Goal: Information Seeking & Learning: Learn about a topic

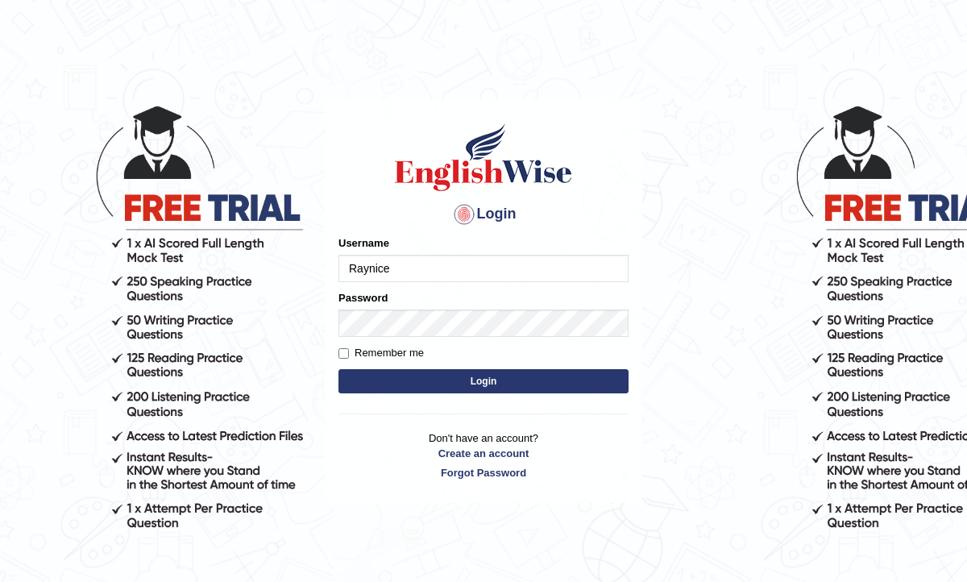
click at [497, 385] on button "Login" at bounding box center [484, 381] width 290 height 24
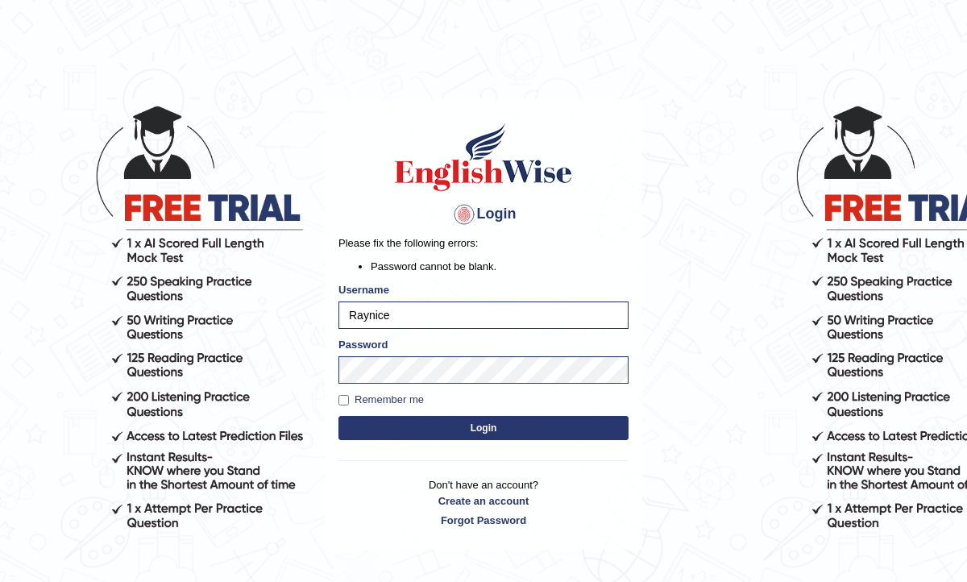
click at [501, 426] on button "Login" at bounding box center [484, 428] width 290 height 24
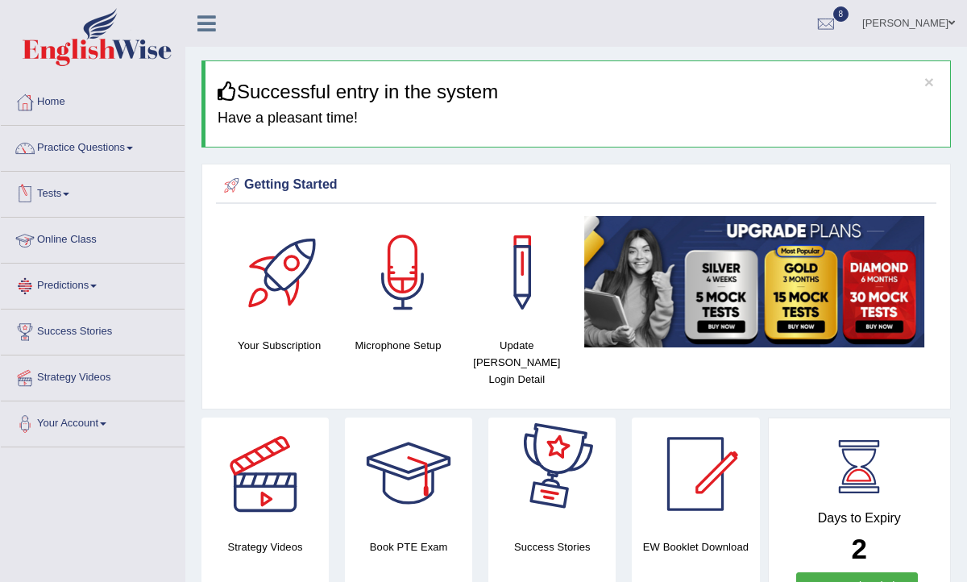
click at [77, 198] on link "Tests" at bounding box center [93, 192] width 184 height 40
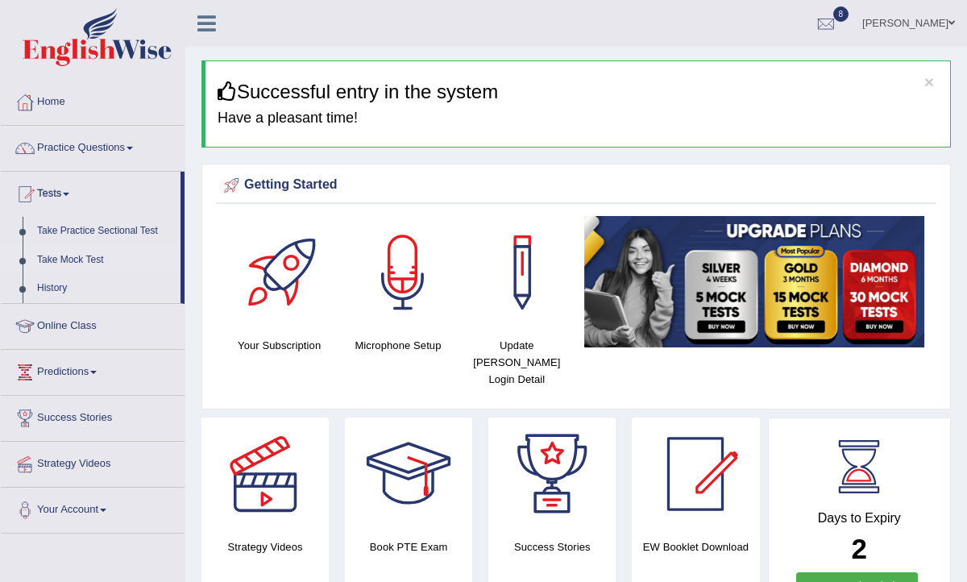
click at [100, 254] on link "Take Mock Test" at bounding box center [105, 260] width 151 height 29
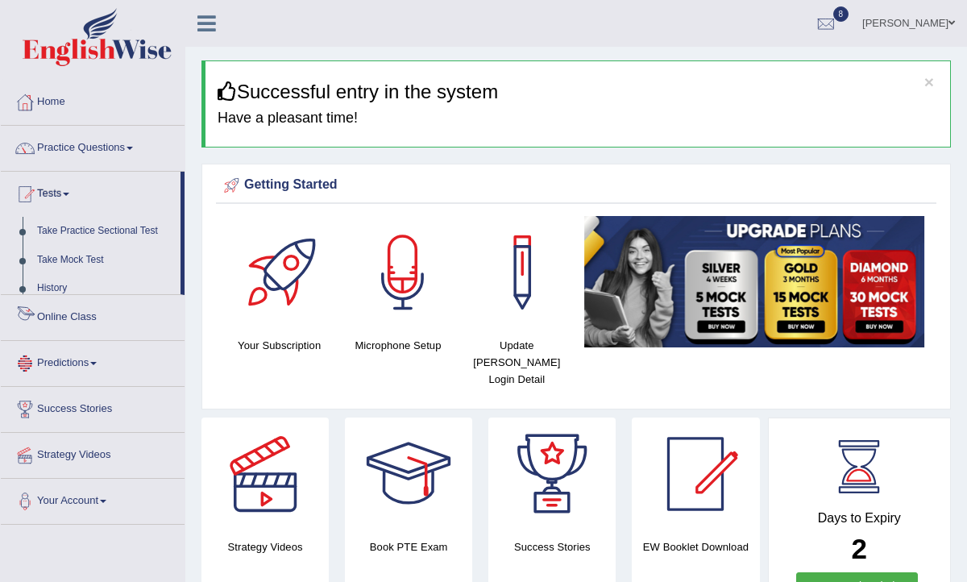
scroll to position [7, 0]
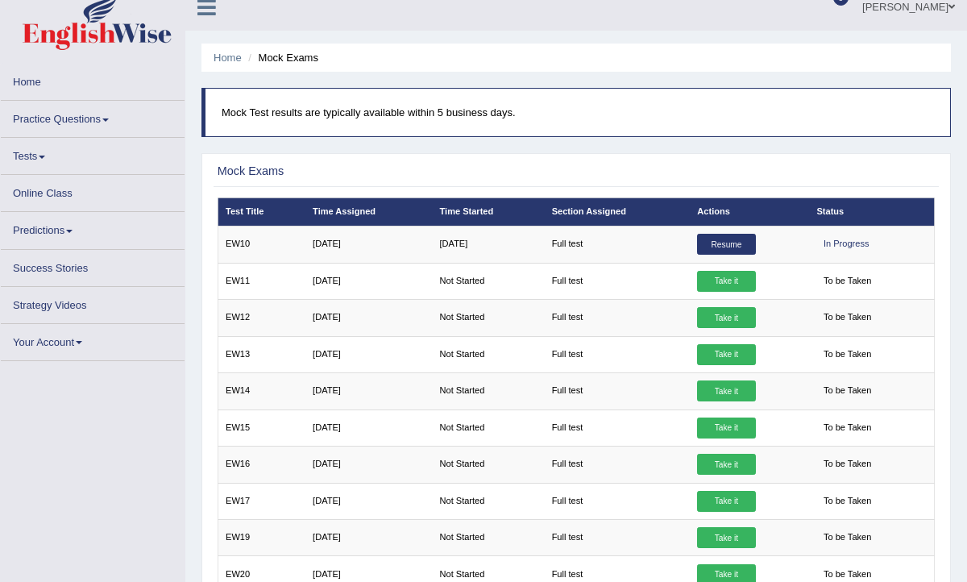
scroll to position [18, 0]
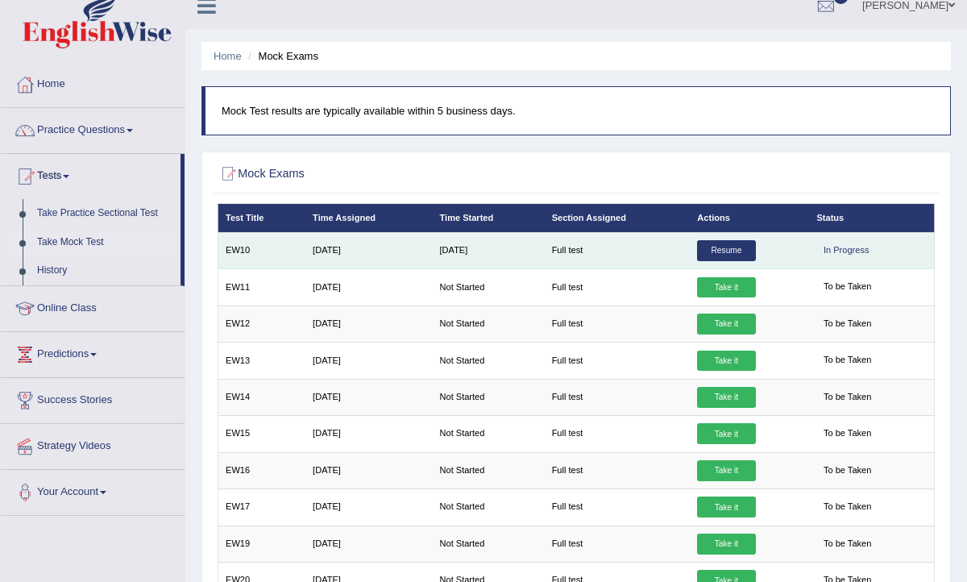
click at [722, 253] on link "Resume" at bounding box center [726, 250] width 58 height 21
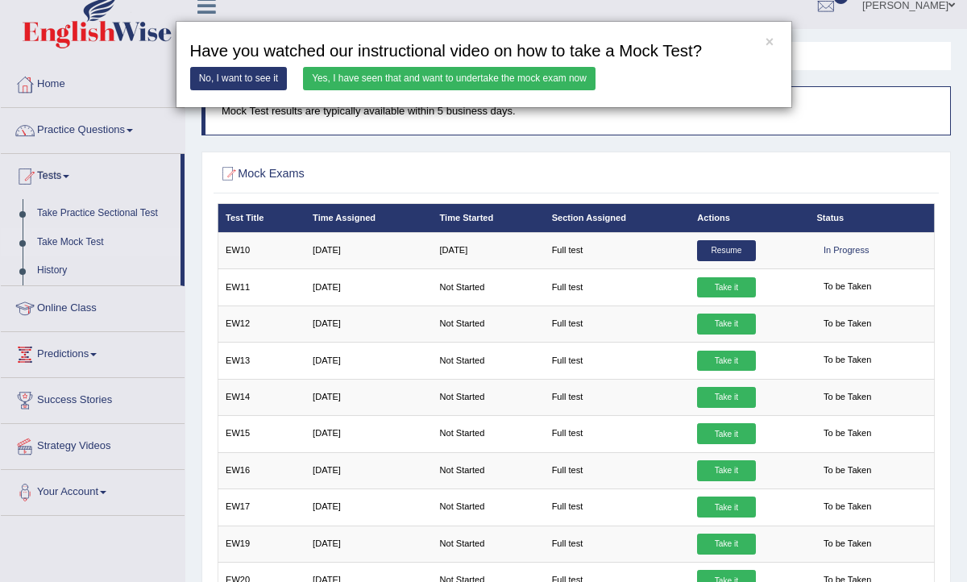
click at [417, 79] on link "Yes, I have seen that and want to undertake the mock exam now" at bounding box center [449, 78] width 293 height 23
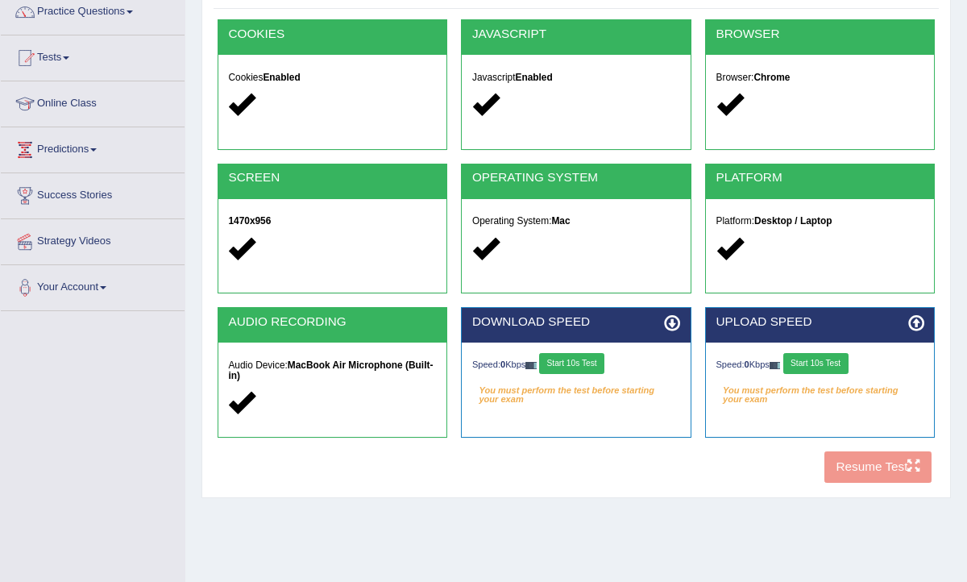
scroll to position [264, 0]
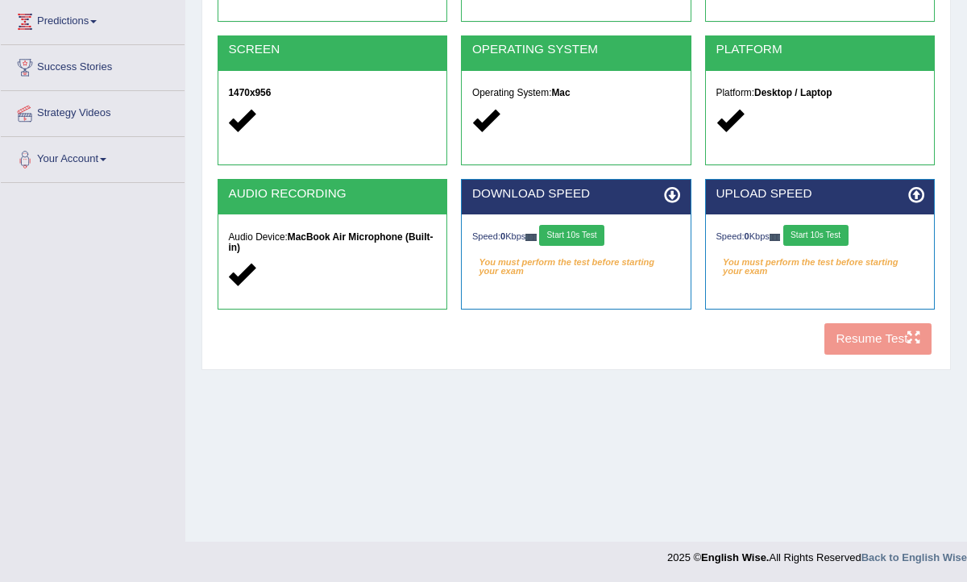
click at [570, 235] on button "Start 10s Test" at bounding box center [571, 235] width 65 height 21
click at [825, 233] on div "Speed: 0 Kbps Start 10s Test" at bounding box center [821, 237] width 208 height 24
click at [825, 233] on button "Start 10s Test" at bounding box center [816, 235] width 65 height 21
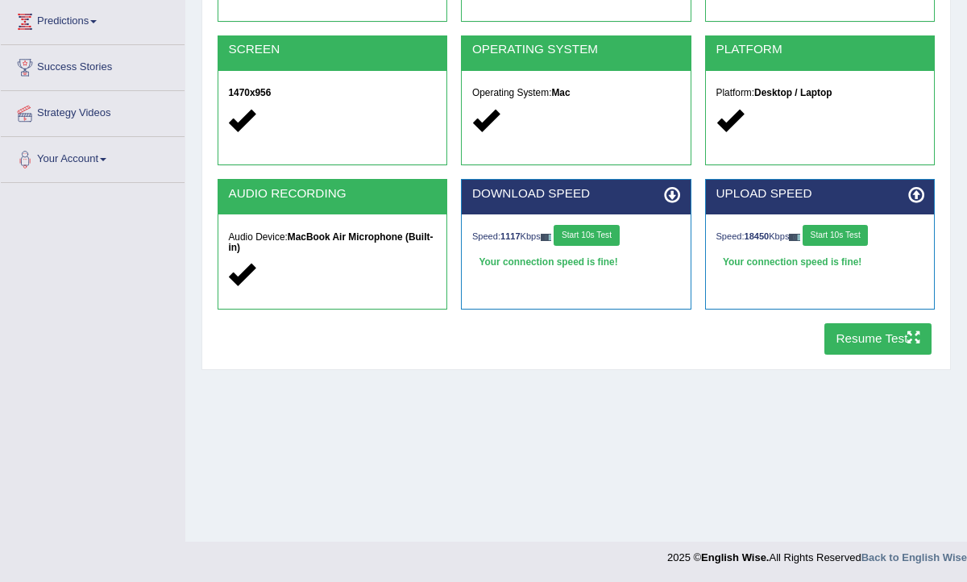
click at [859, 343] on button "Resume Test" at bounding box center [878, 338] width 107 height 31
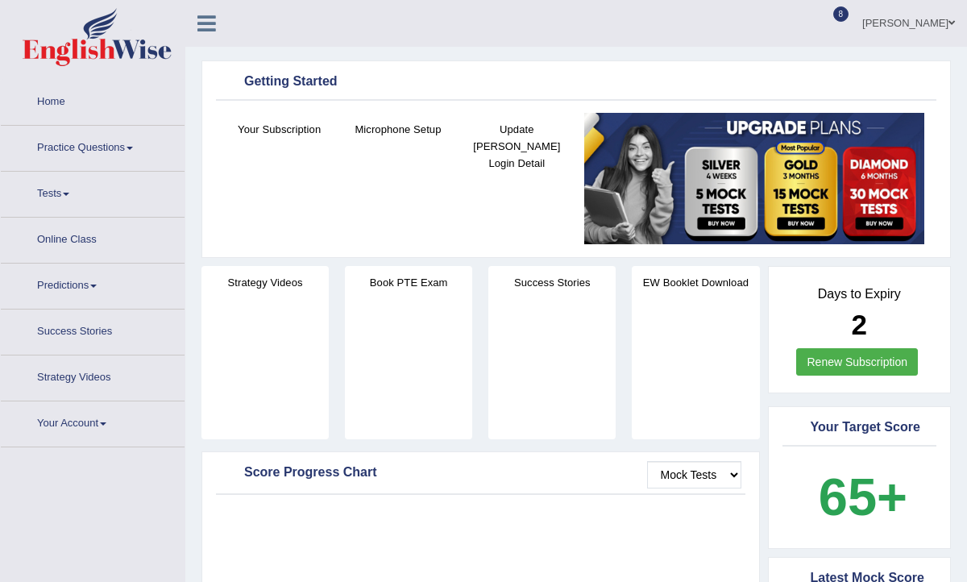
click at [37, 99] on link "Home" at bounding box center [93, 100] width 184 height 40
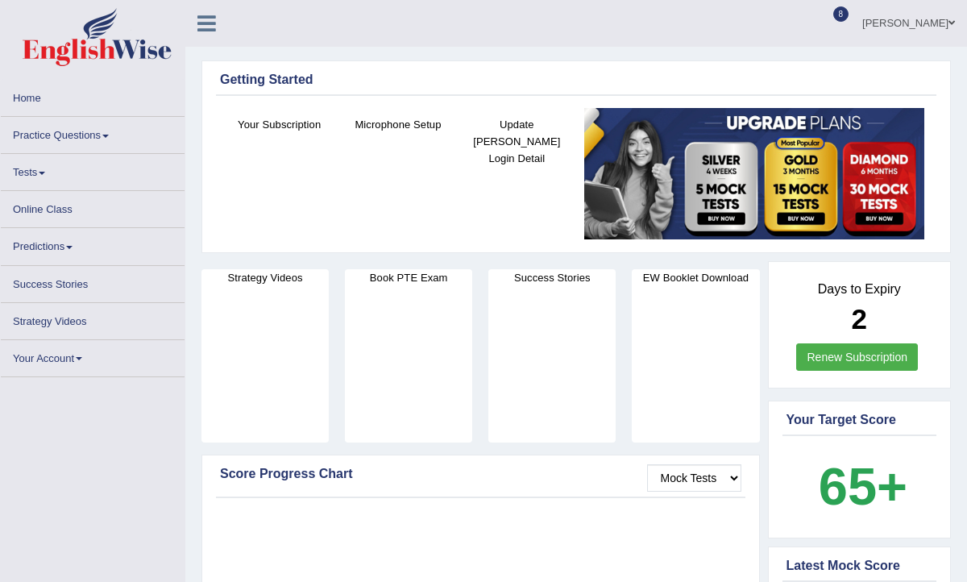
click at [74, 145] on link "Practice Questions" at bounding box center [93, 132] width 184 height 31
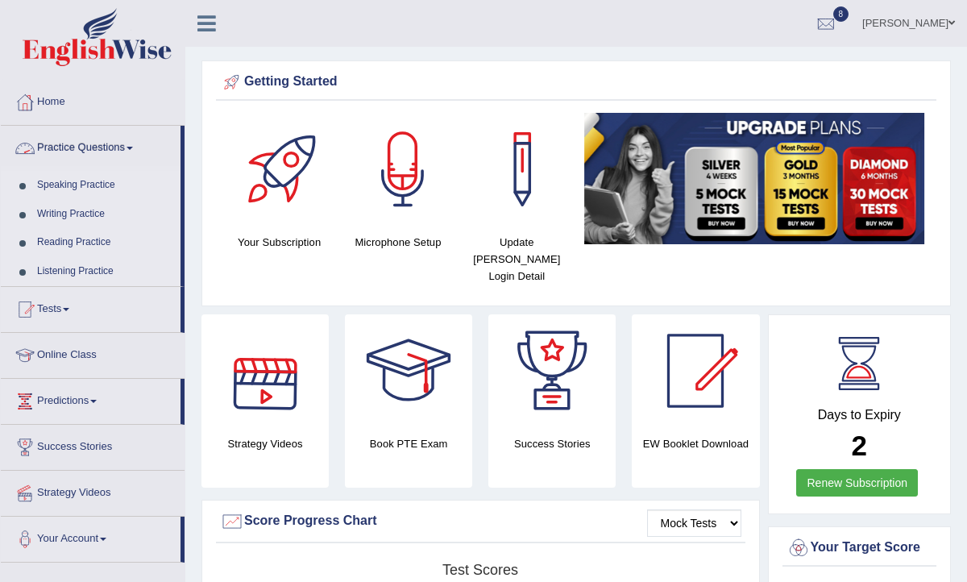
click at [80, 145] on link "Practice Questions" at bounding box center [91, 146] width 180 height 40
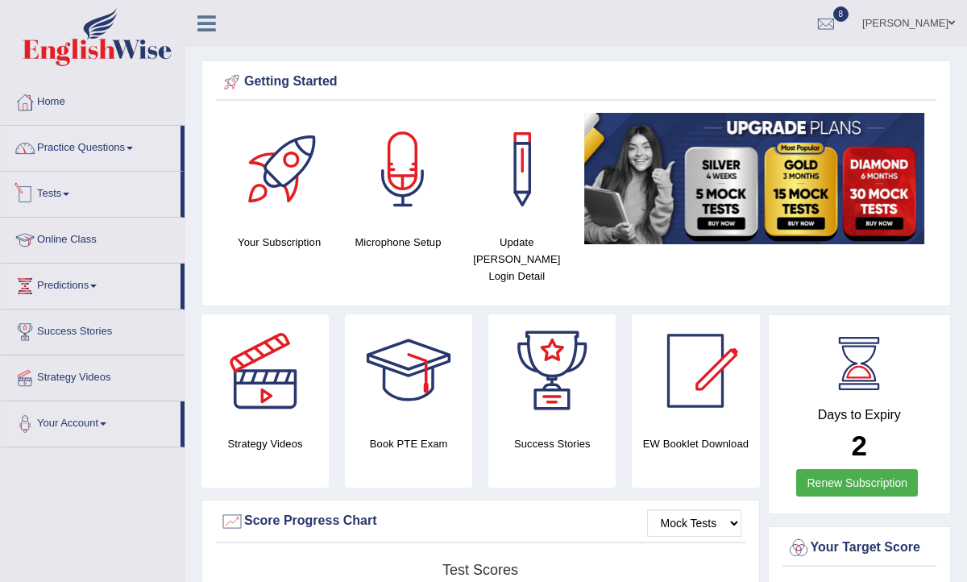
click at [85, 148] on link "Practice Questions" at bounding box center [91, 146] width 180 height 40
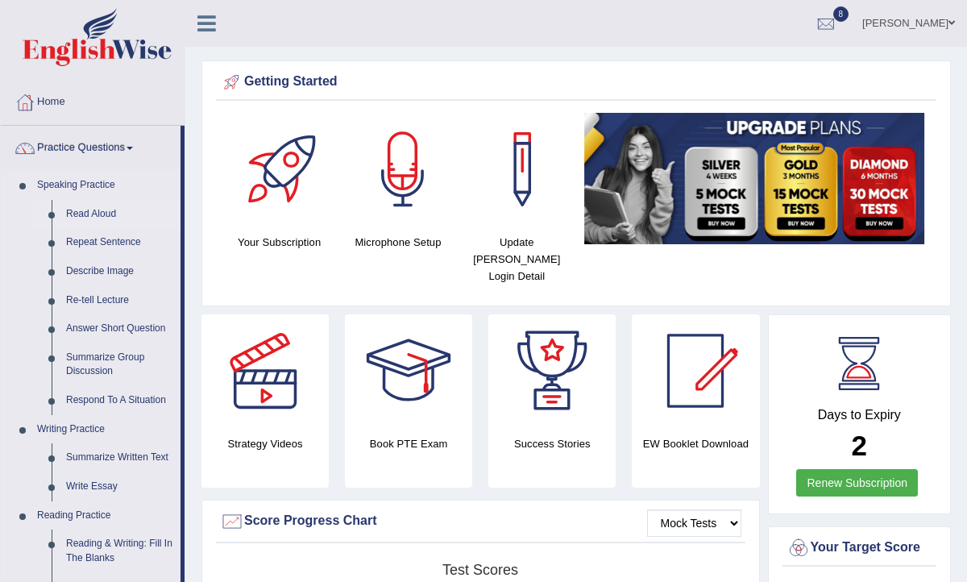
click at [89, 210] on link "Read Aloud" at bounding box center [120, 214] width 122 height 29
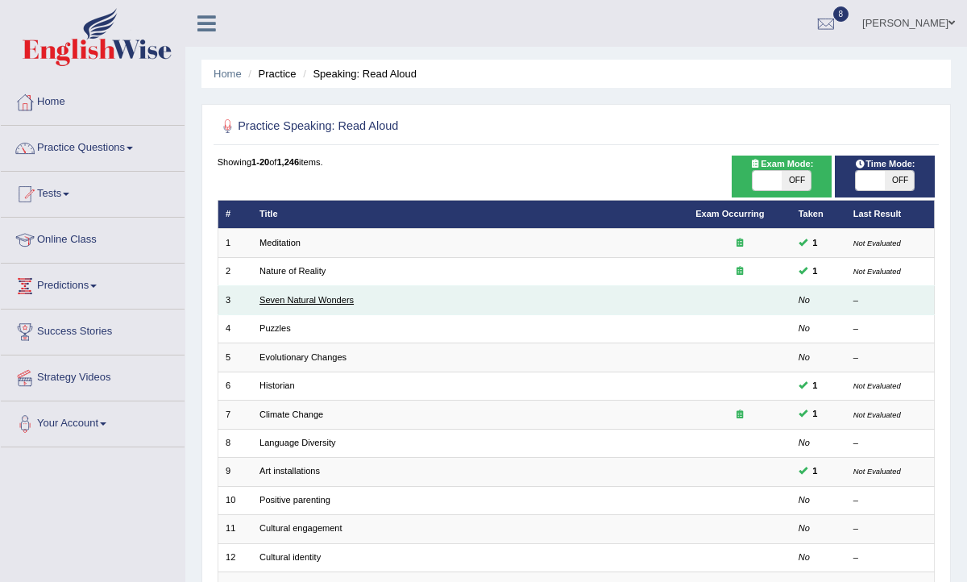
click at [295, 301] on link "Seven Natural Wonders" at bounding box center [307, 300] width 94 height 10
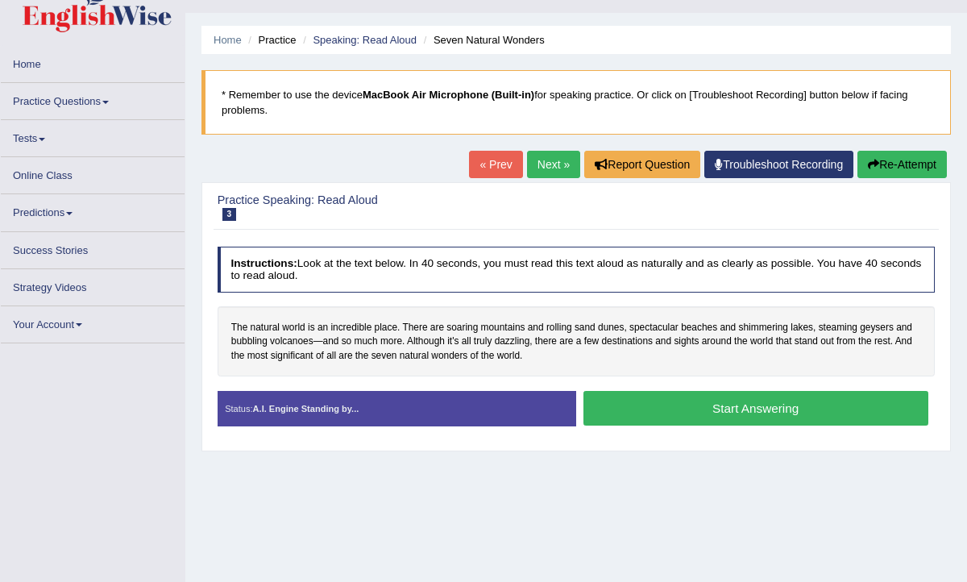
scroll to position [85, 0]
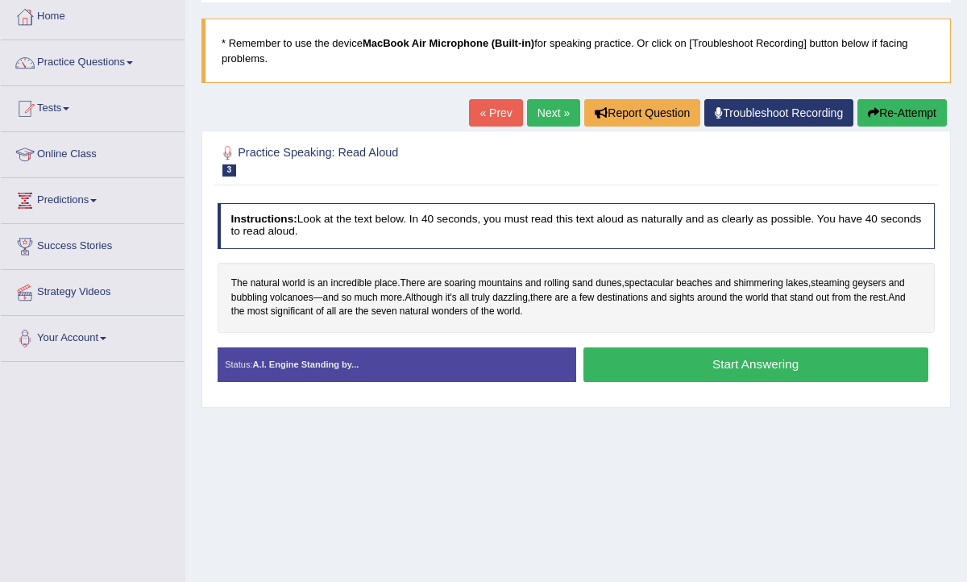
click at [670, 363] on button "Start Answering" at bounding box center [756, 364] width 345 height 35
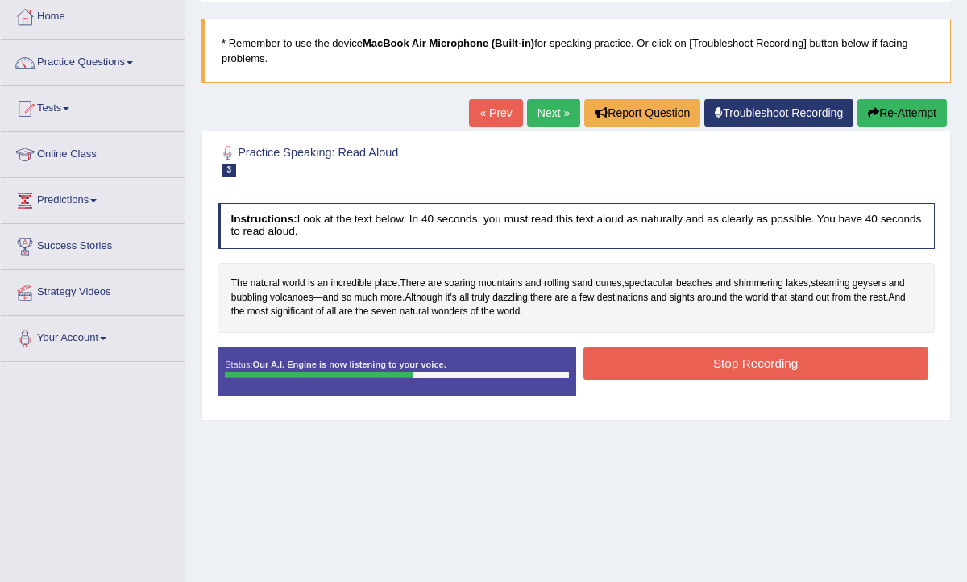
click at [754, 366] on button "Stop Recording" at bounding box center [756, 362] width 345 height 31
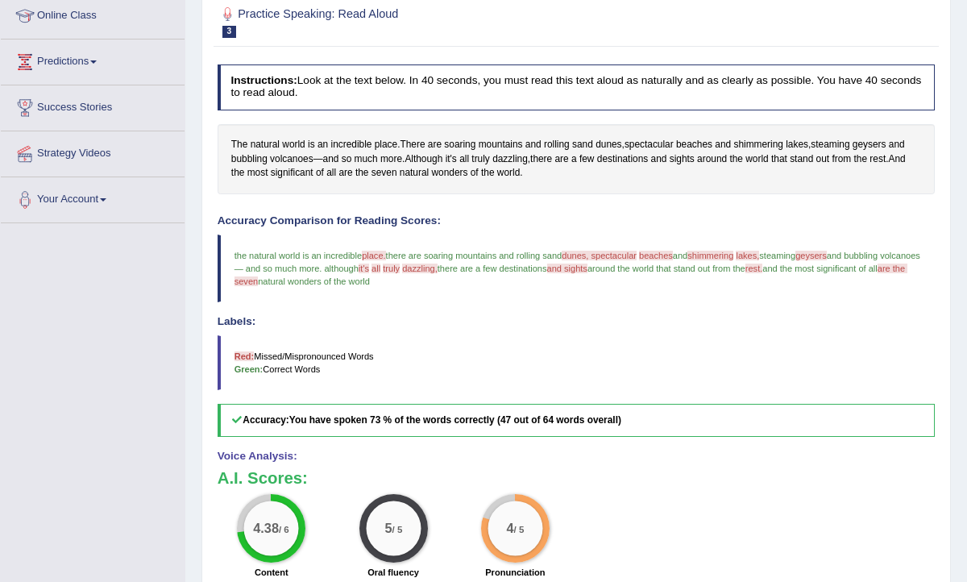
scroll to position [139, 0]
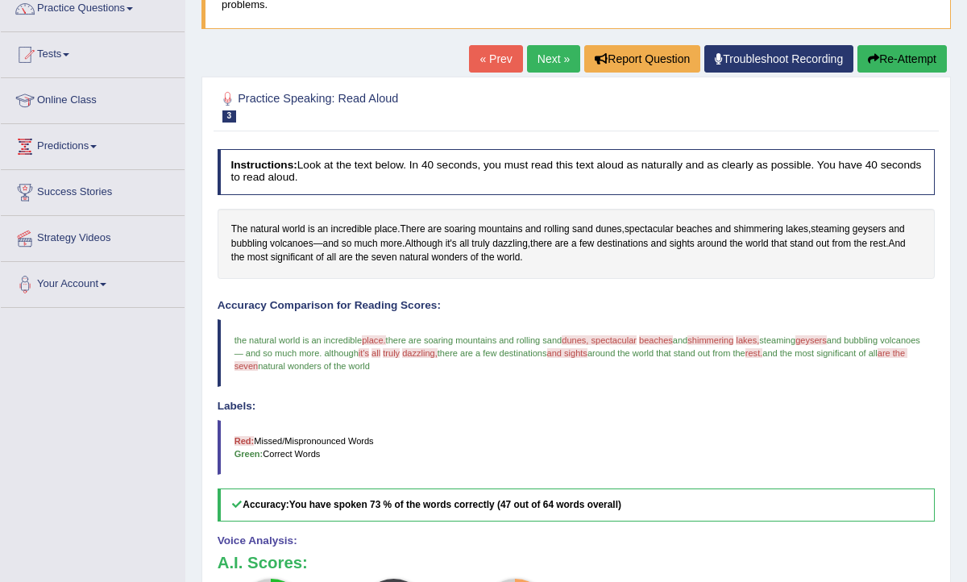
click at [536, 62] on link "Next »" at bounding box center [553, 58] width 53 height 27
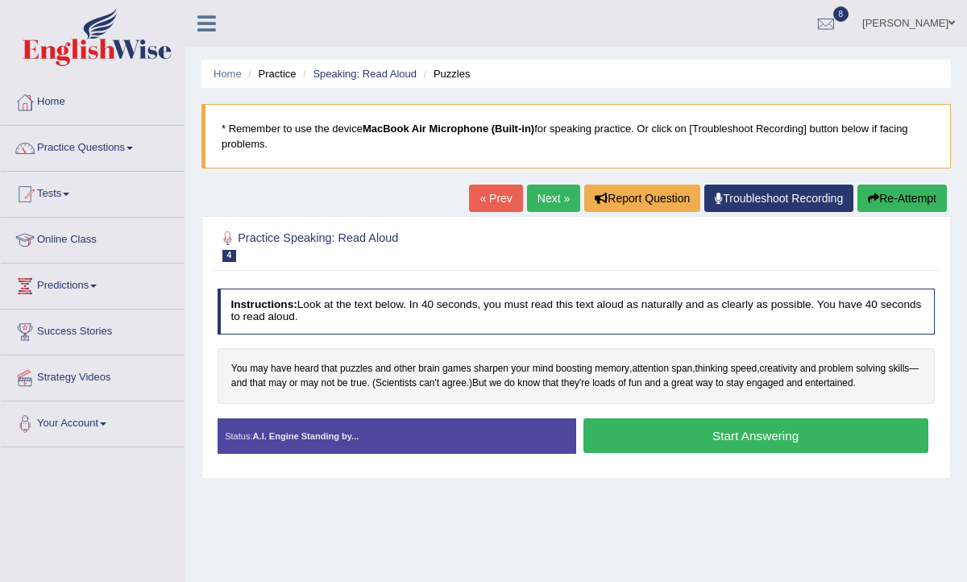
click at [680, 447] on button "Start Answering" at bounding box center [756, 435] width 345 height 35
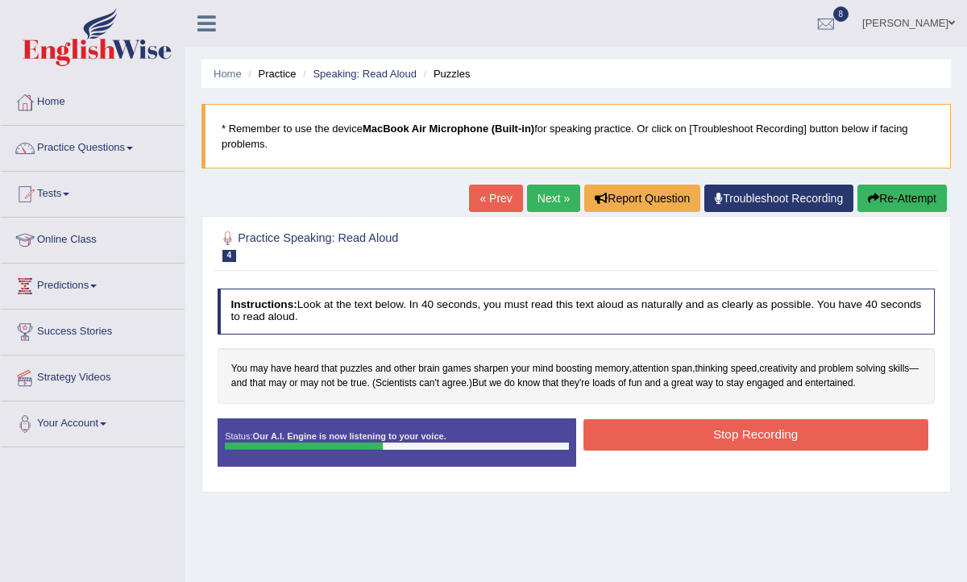
click at [760, 437] on button "Stop Recording" at bounding box center [756, 434] width 345 height 31
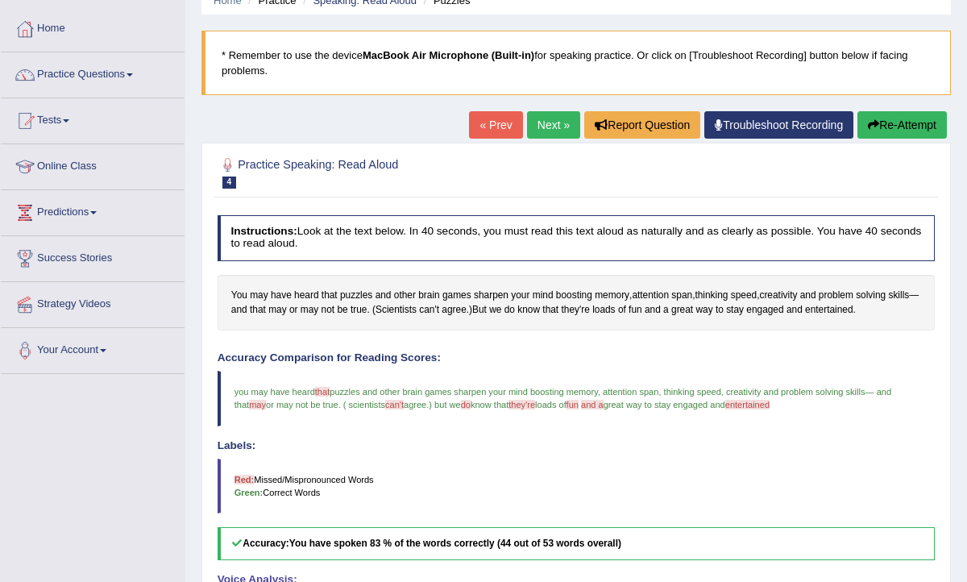
scroll to position [50, 0]
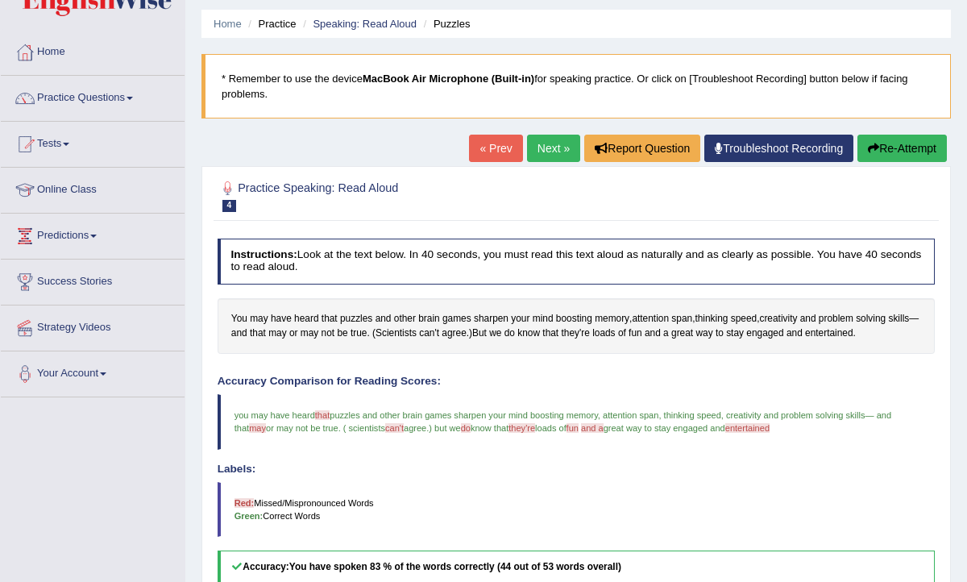
click at [544, 150] on link "Next »" at bounding box center [553, 148] width 53 height 27
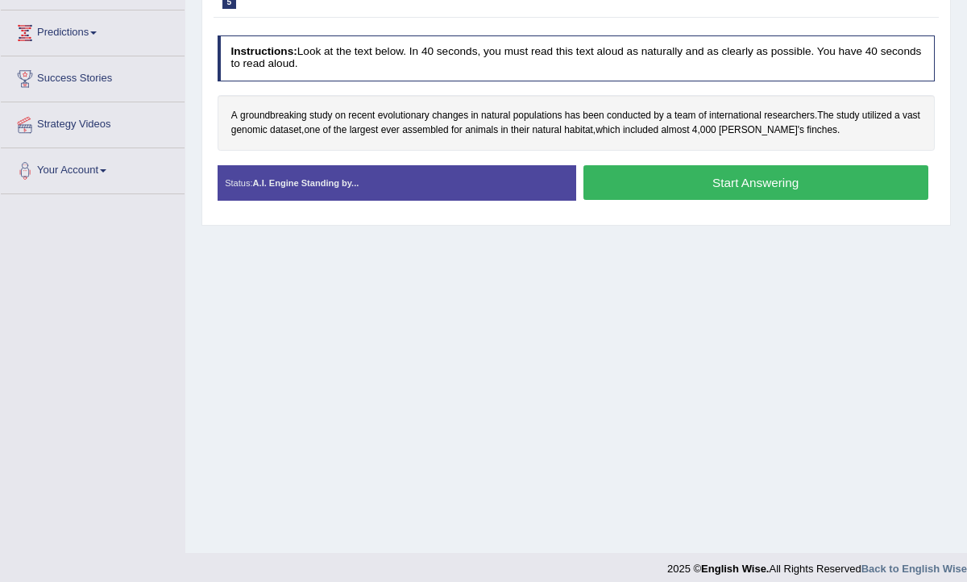
scroll to position [252, 0]
click at [667, 179] on button "Start Answering" at bounding box center [756, 183] width 345 height 35
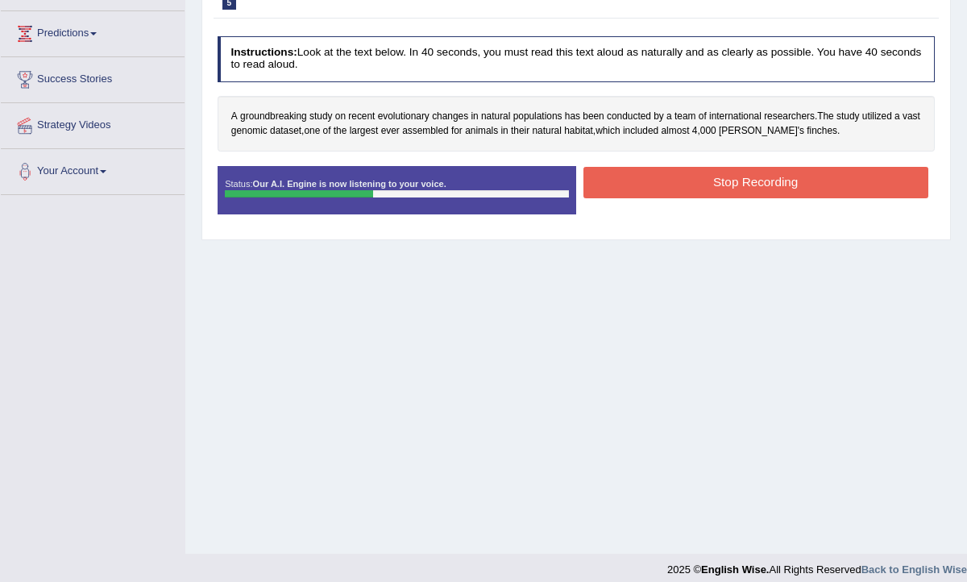
click at [805, 181] on button "Stop Recording" at bounding box center [756, 182] width 345 height 31
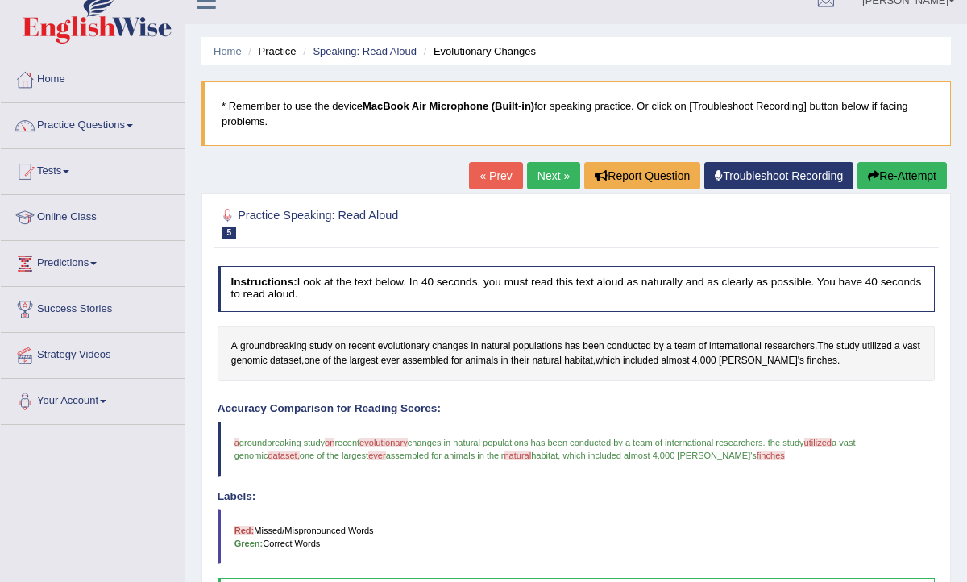
scroll to position [0, 0]
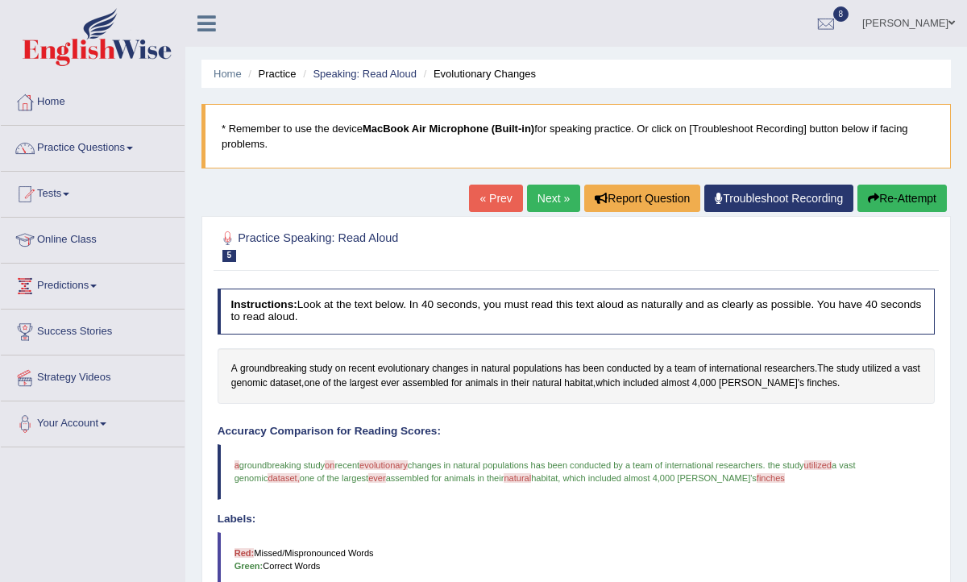
click at [538, 201] on link "Next »" at bounding box center [553, 198] width 53 height 27
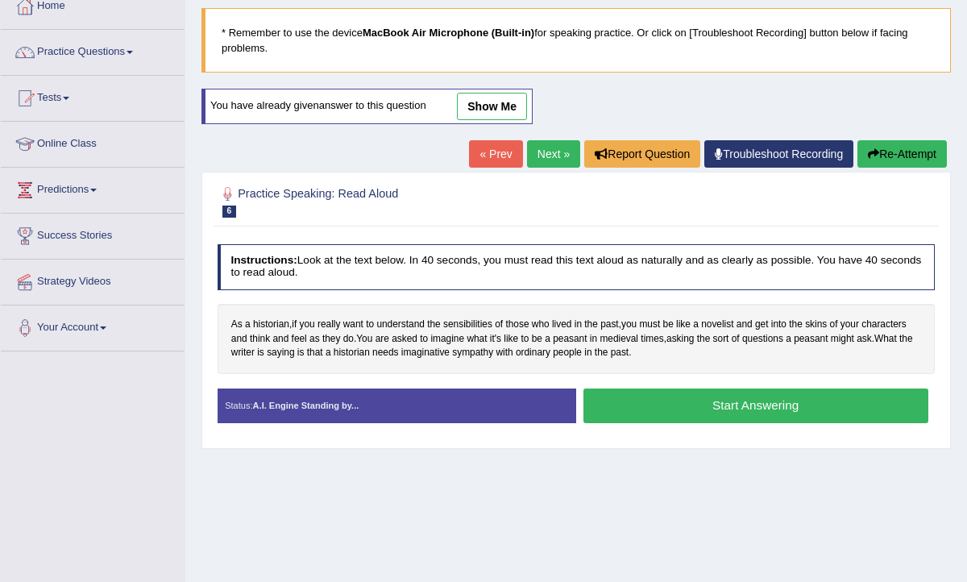
scroll to position [97, 0]
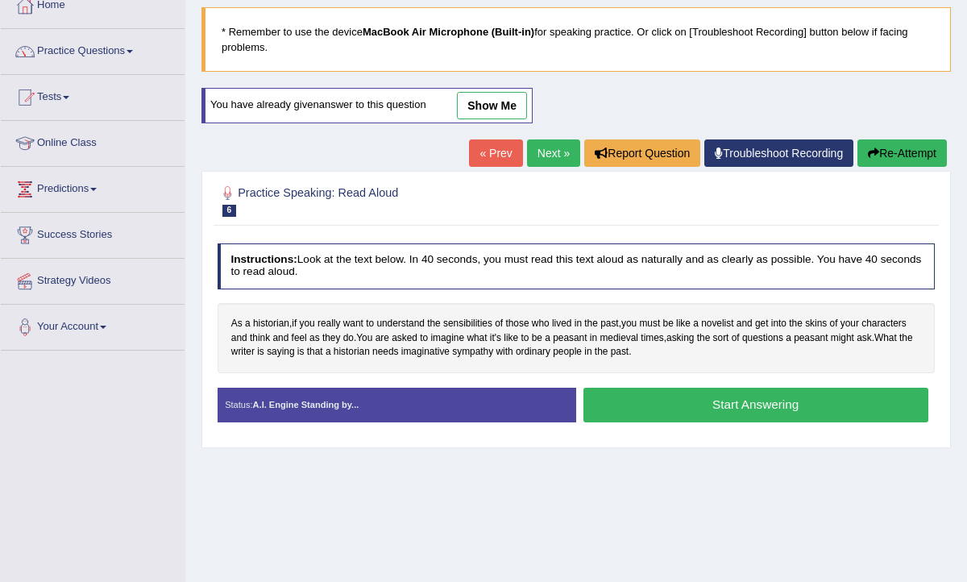
click at [659, 411] on button "Start Answering" at bounding box center [756, 405] width 345 height 35
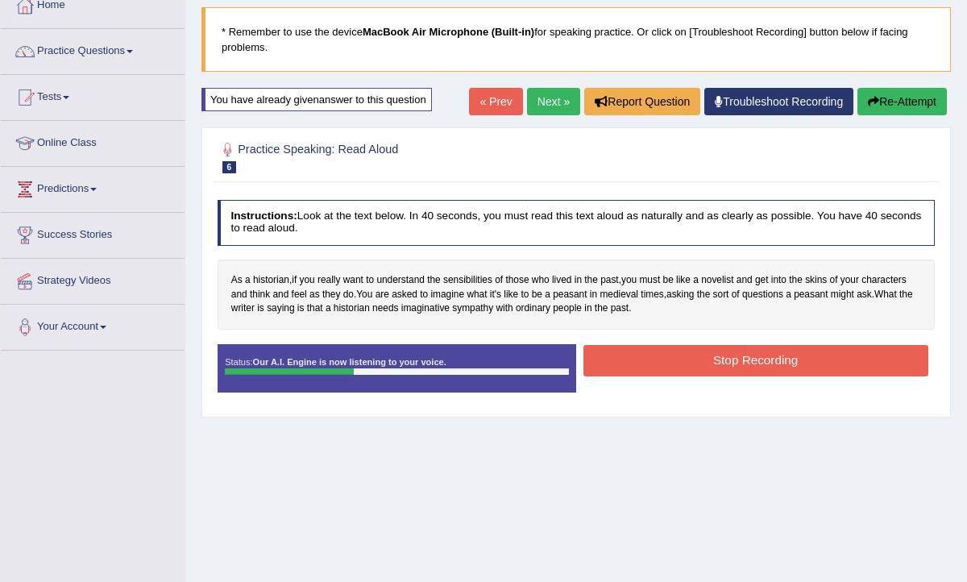
click at [891, 113] on button "Re-Attempt" at bounding box center [902, 101] width 89 height 27
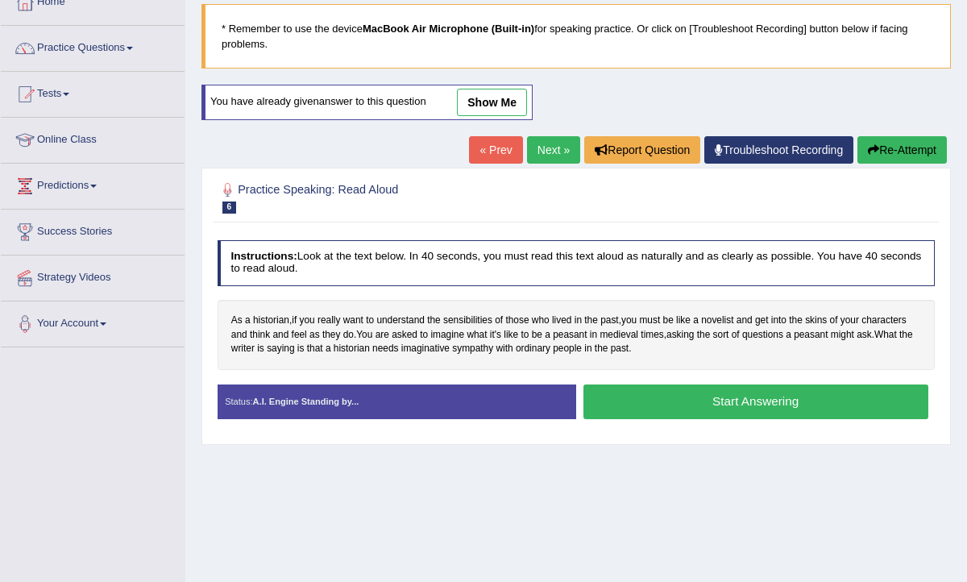
scroll to position [97, 0]
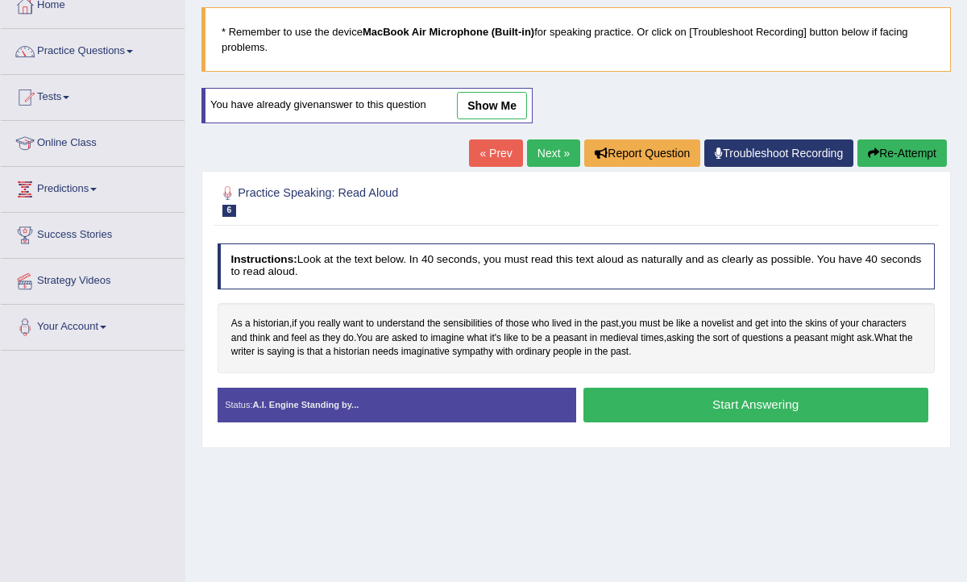
click at [649, 404] on button "Start Answering" at bounding box center [756, 405] width 345 height 35
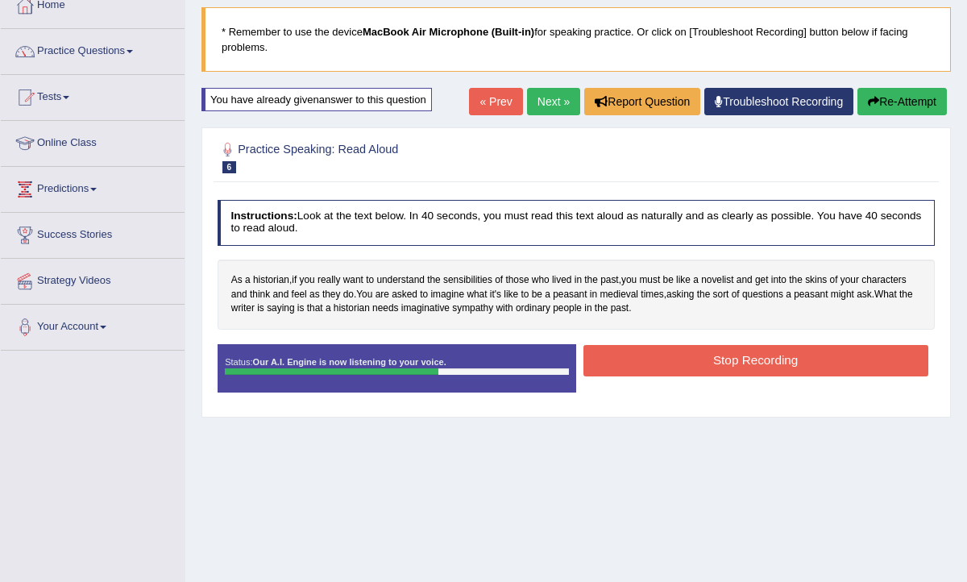
click at [721, 363] on button "Stop Recording" at bounding box center [756, 360] width 345 height 31
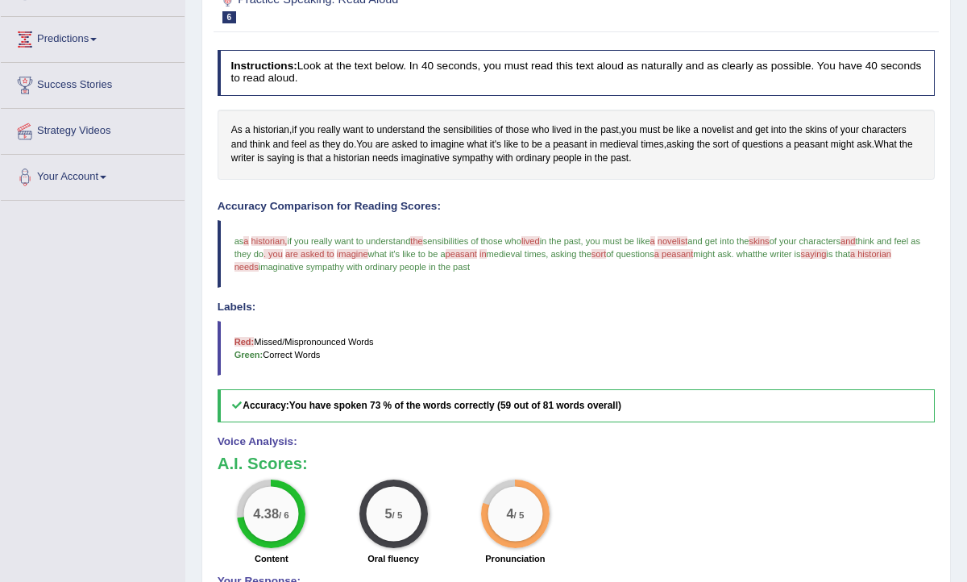
scroll to position [165, 0]
